Goal: Information Seeking & Learning: Learn about a topic

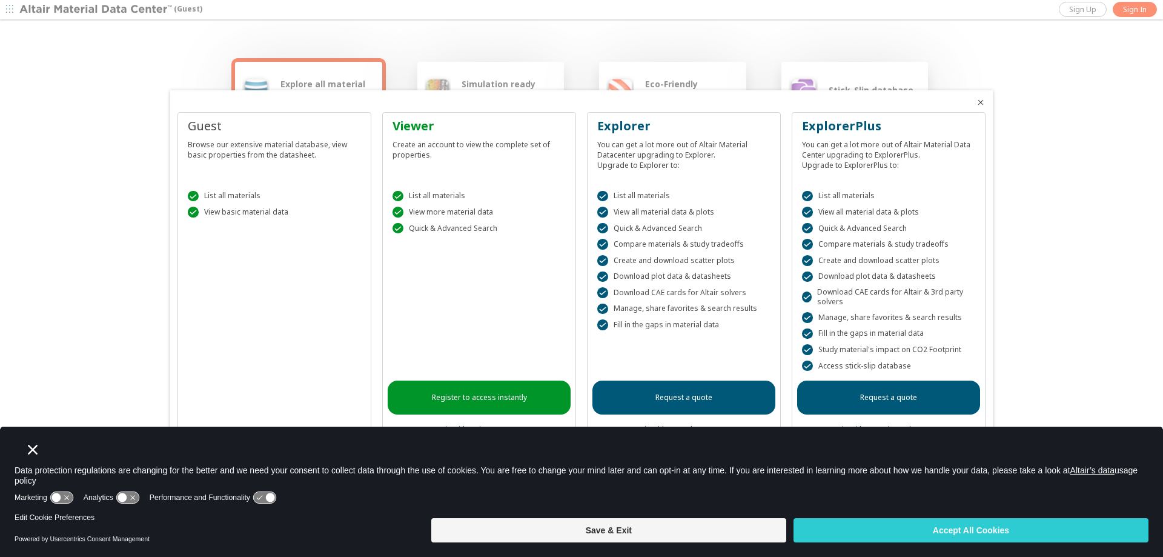
click at [214, 269] on div "Guest Browse our extensive material database, view basic properties from the da…" at bounding box center [274, 281] width 194 height 338
click at [602, 526] on button "Save & Exit" at bounding box center [608, 530] width 355 height 24
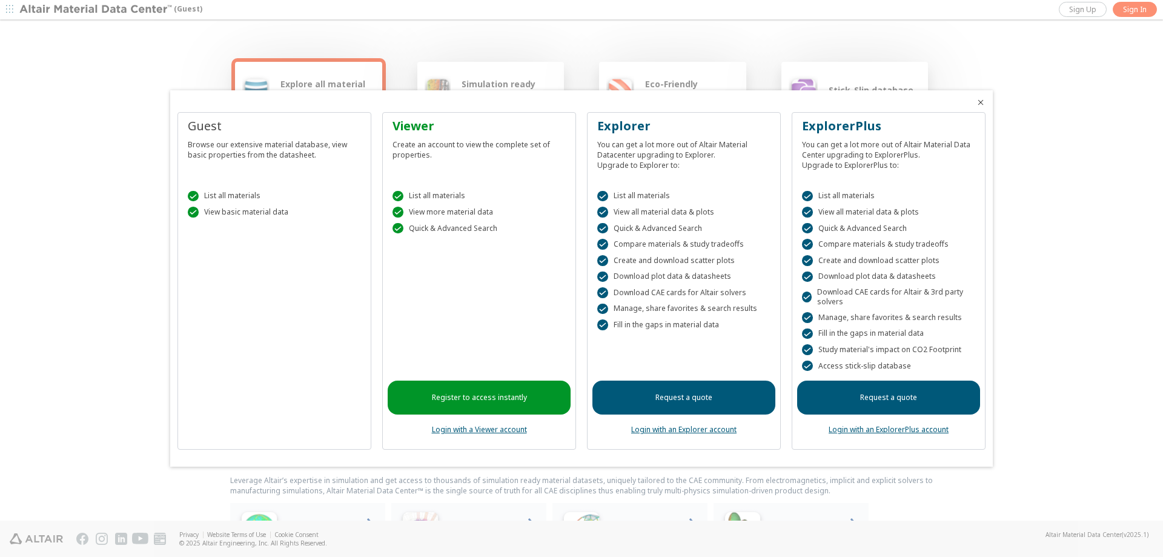
click at [224, 190] on div " List all materials  View basic material data" at bounding box center [274, 201] width 183 height 51
click at [251, 146] on div "Browse our extensive material database, view basic properties from the datashee…" at bounding box center [274, 146] width 173 height 25
click at [224, 119] on div "Guest" at bounding box center [274, 125] width 173 height 17
click at [288, 310] on div "Guest Browse our extensive material database, view basic properties from the da…" at bounding box center [274, 281] width 194 height 338
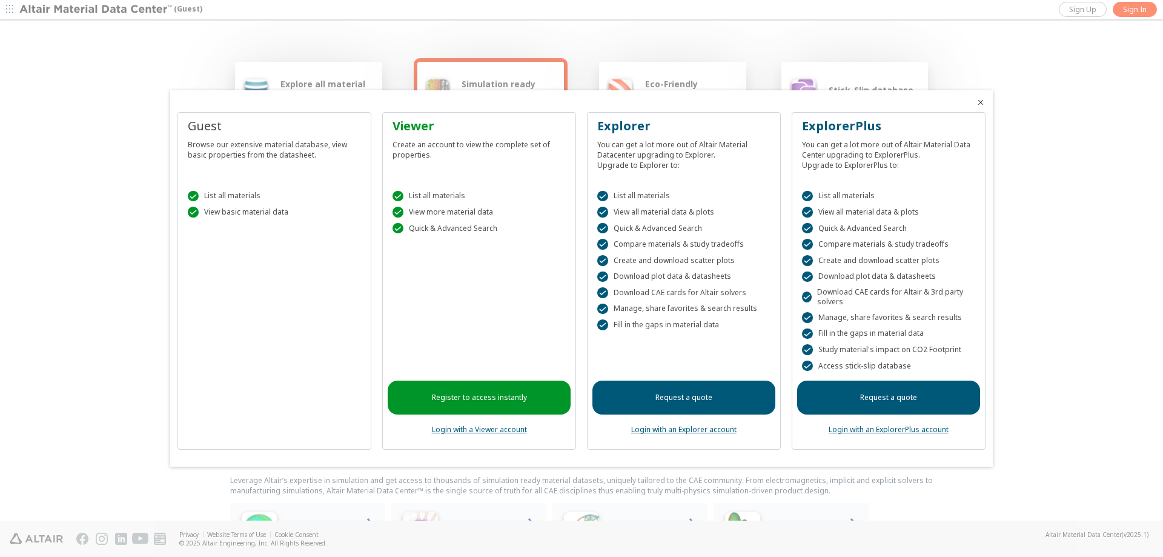
click at [1059, 231] on div at bounding box center [581, 278] width 1163 height 557
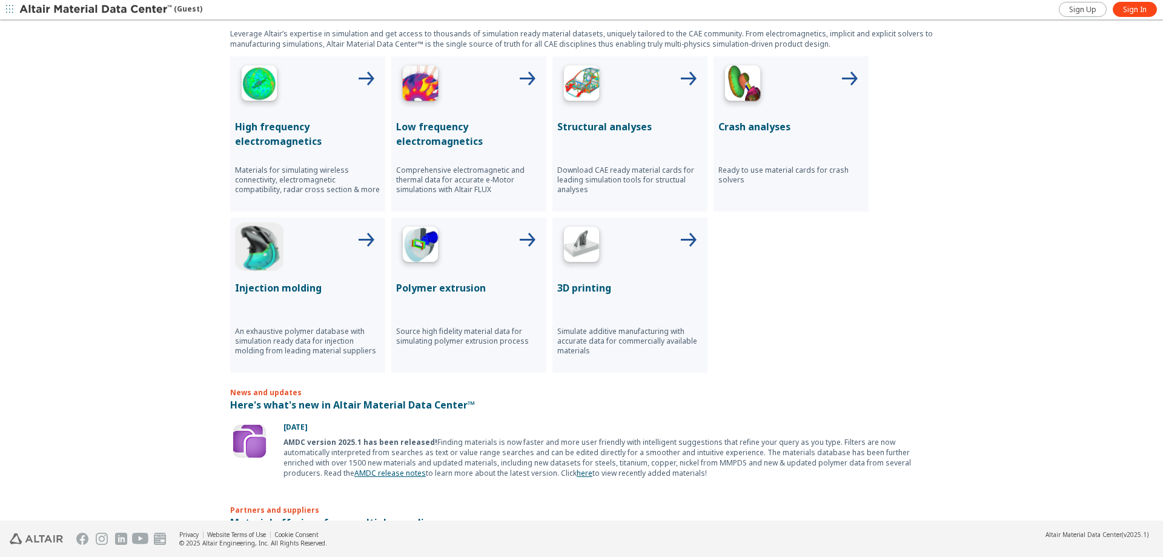
scroll to position [335, 0]
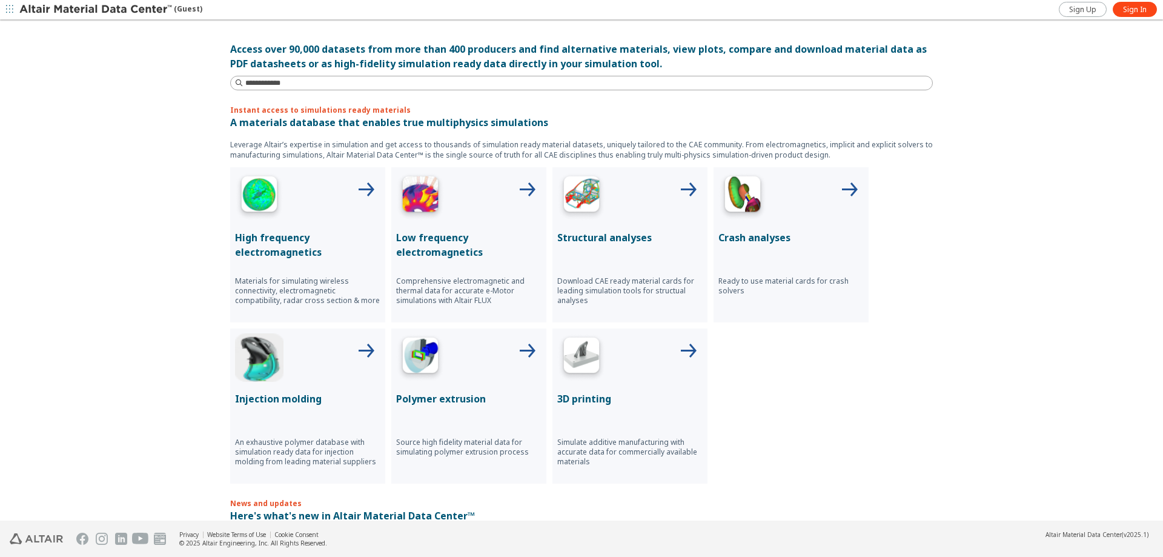
click at [602, 232] on p "Structural analyses" at bounding box center [629, 237] width 145 height 15
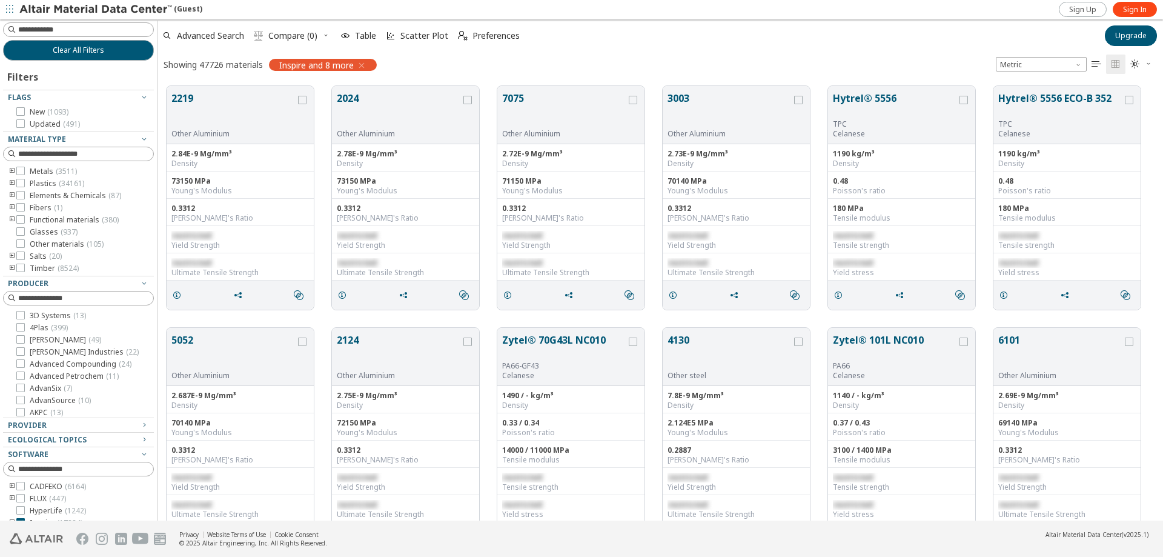
scroll to position [443, 1005]
click at [12, 205] on icon "toogle group" at bounding box center [12, 208] width 8 height 10
click at [14, 216] on icon "toogle group" at bounding box center [12, 220] width 8 height 10
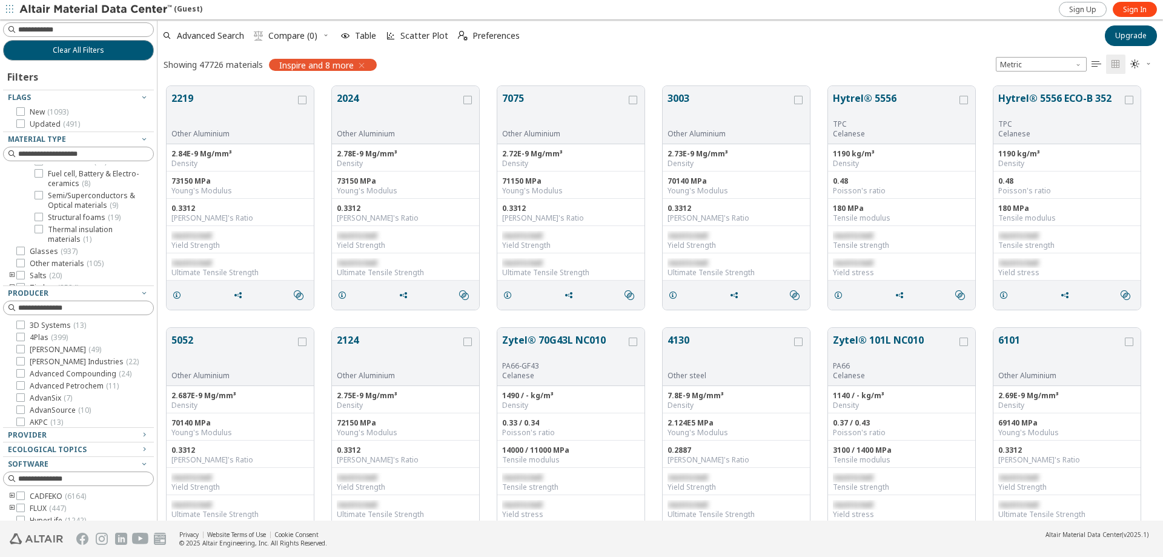
scroll to position [41, 0]
click at [28, 266] on icon "toogle group" at bounding box center [30, 271] width 8 height 10
click at [10, 195] on icon "toogle group" at bounding box center [12, 196] width 8 height 10
click at [36, 217] on icon at bounding box center [39, 219] width 8 height 8
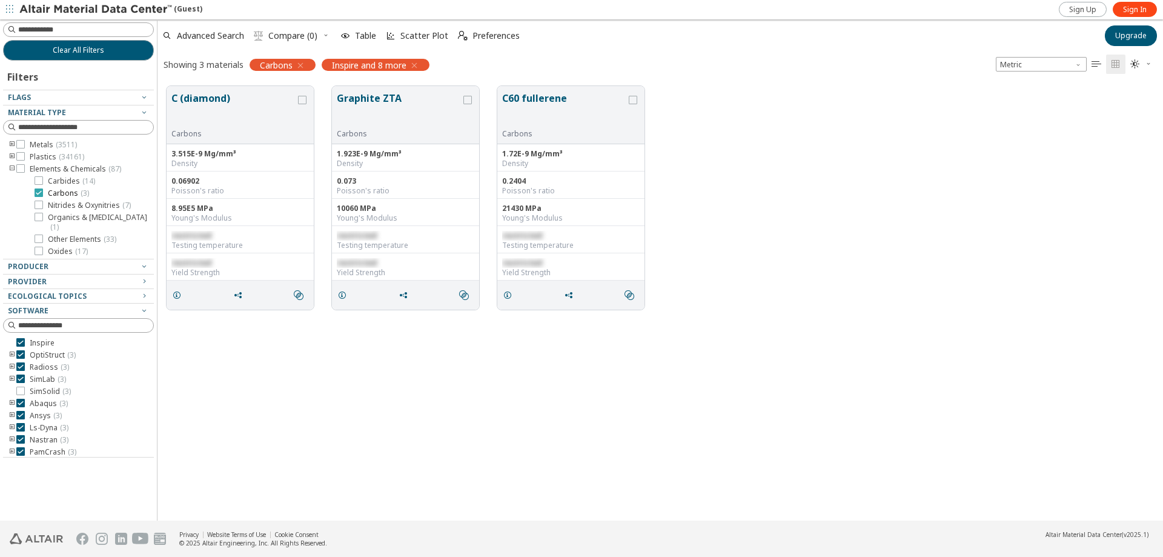
scroll to position [75, 0]
click at [35, 196] on span "Fibers ( 1 )" at bounding box center [46, 201] width 33 height 10
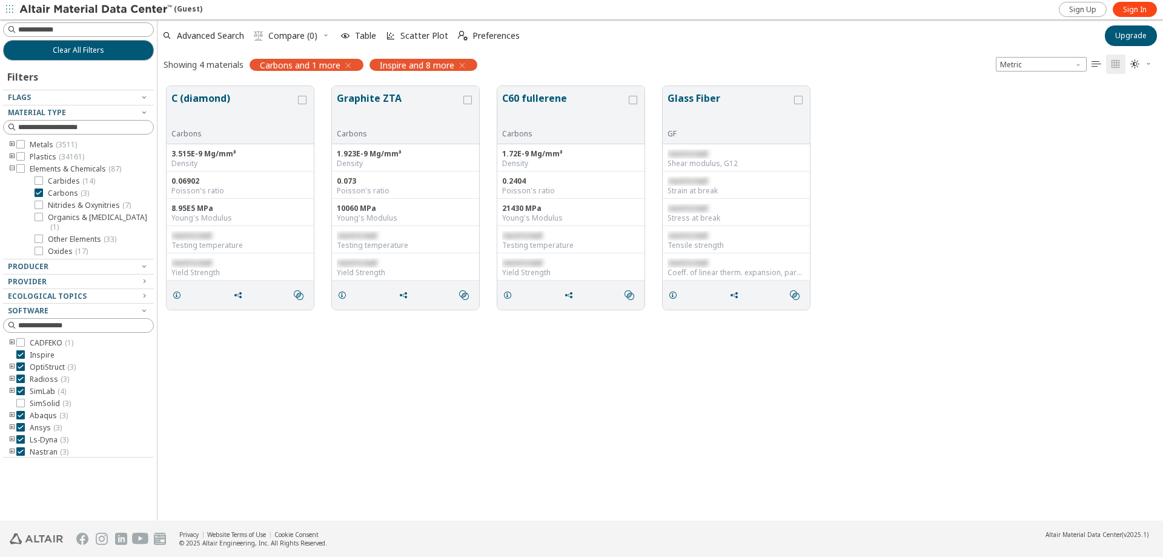
click at [11, 165] on icon "toogle group" at bounding box center [12, 169] width 8 height 10
